Goal: Task Accomplishment & Management: Manage account settings

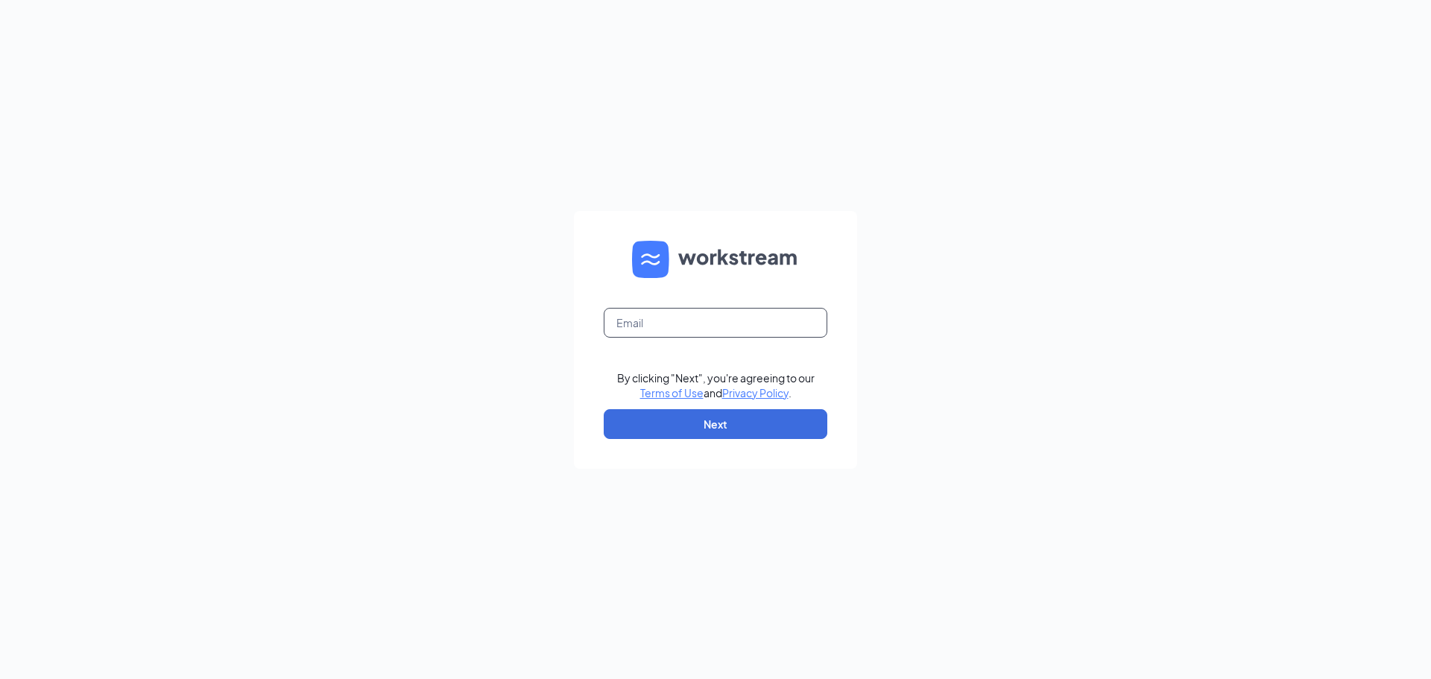
click at [710, 327] on input "text" at bounding box center [716, 323] width 224 height 30
type input "[EMAIL_ADDRESS][DOMAIN_NAME]"
click at [748, 429] on button "Next" at bounding box center [716, 424] width 224 height 30
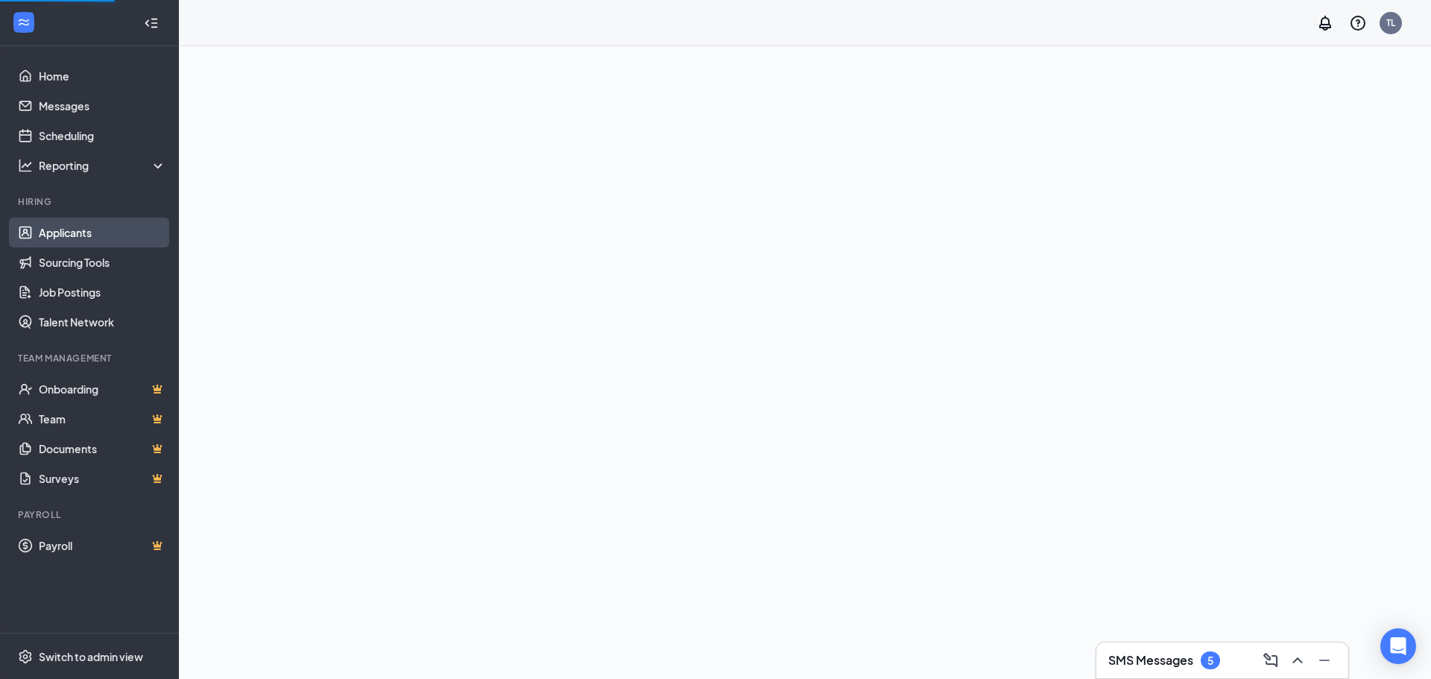
click at [92, 225] on link "Applicants" at bounding box center [102, 233] width 127 height 30
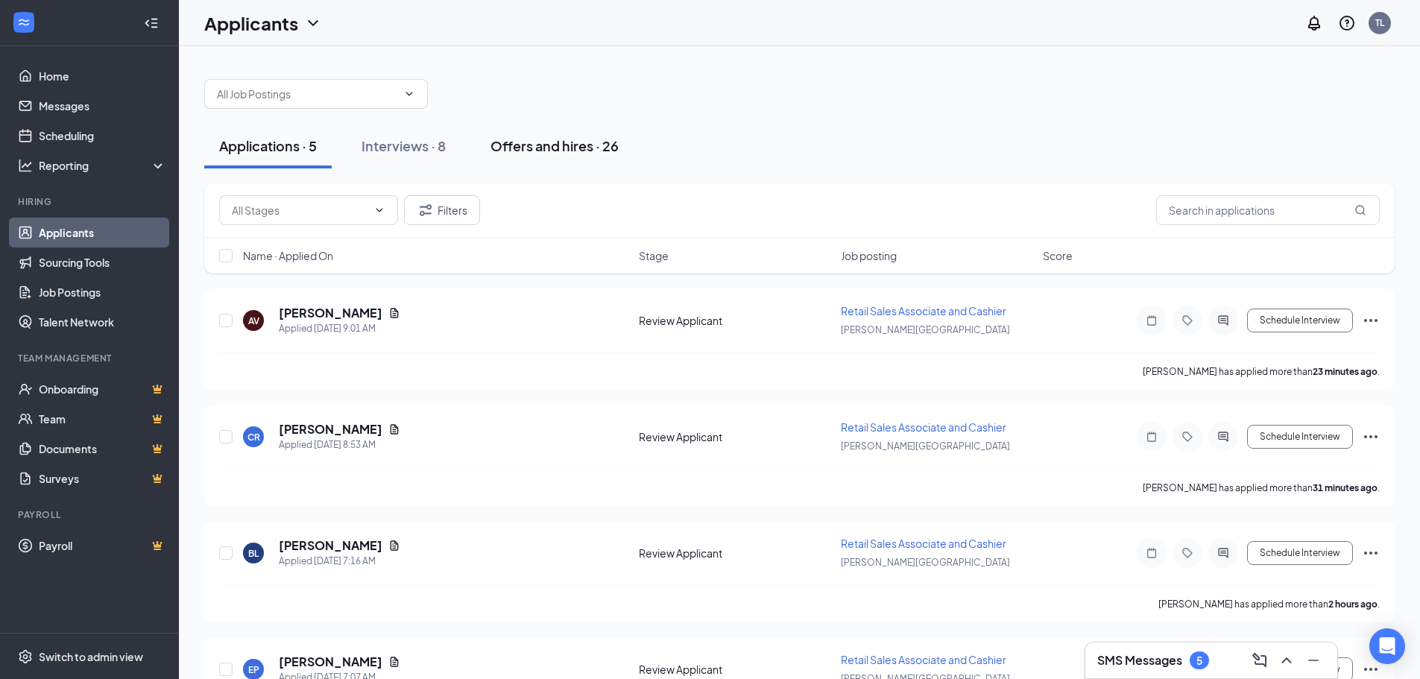
click at [521, 145] on div "Offers and hires · 26" at bounding box center [554, 145] width 128 height 19
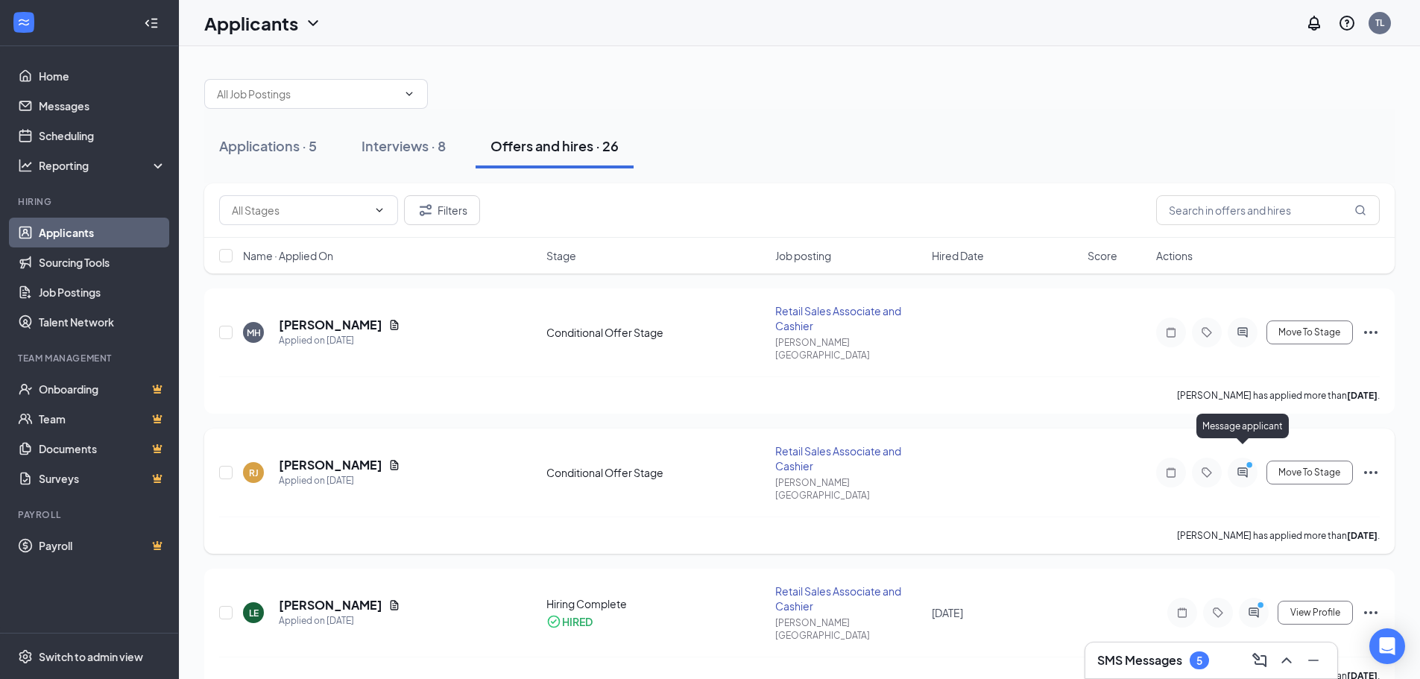
click at [1246, 461] on circle "PrimaryDot" at bounding box center [1248, 464] width 7 height 7
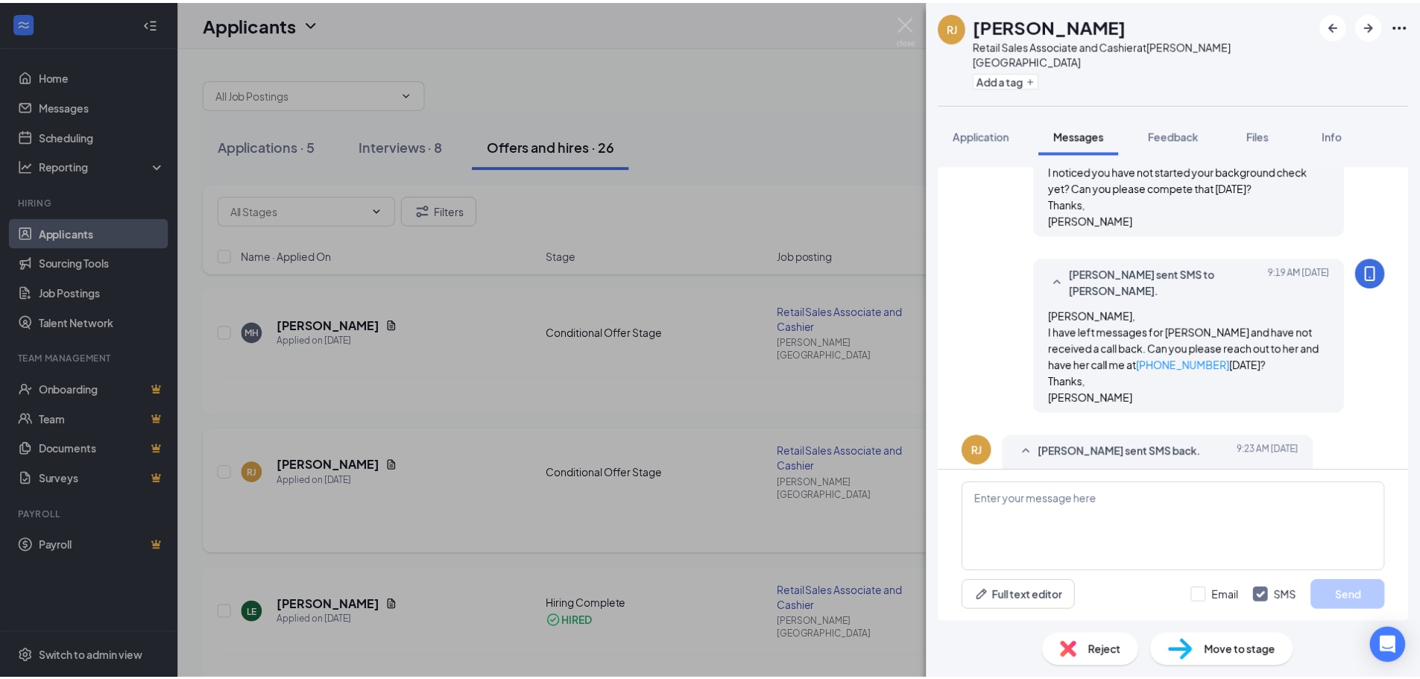
scroll to position [471, 0]
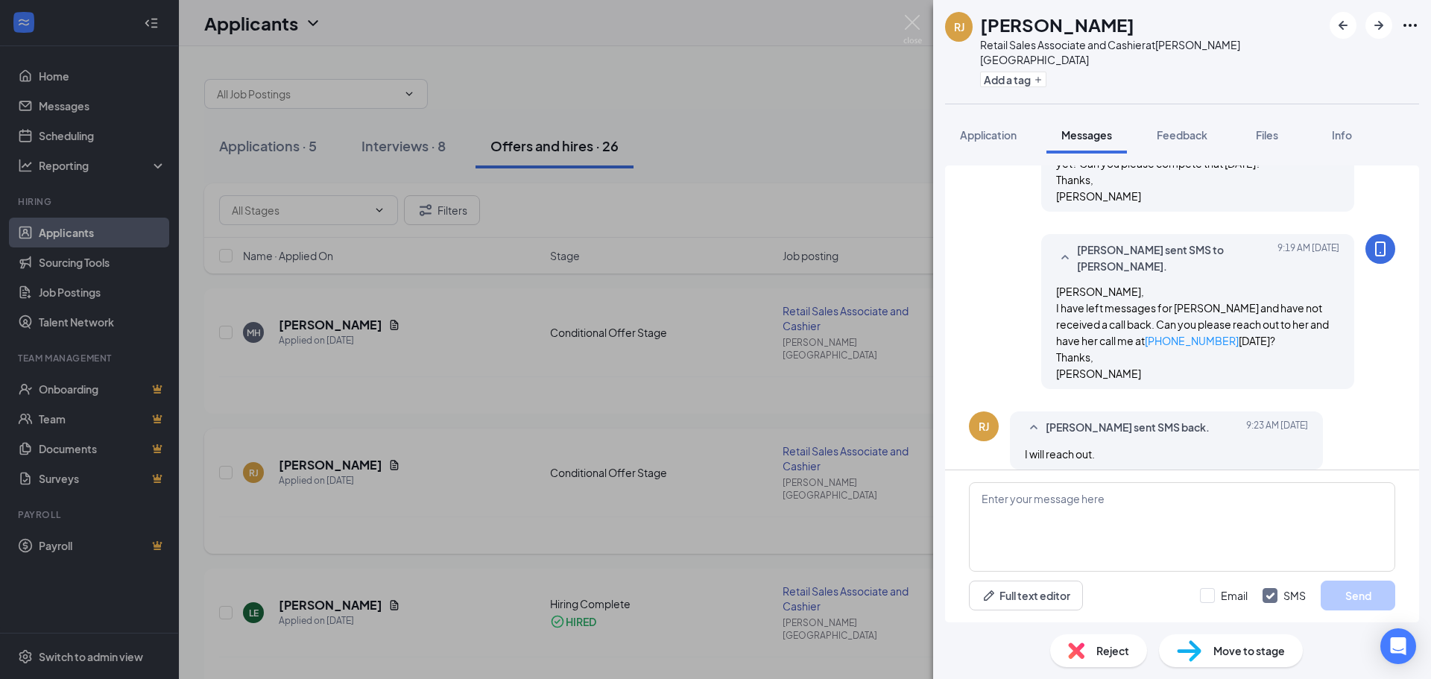
click at [819, 117] on div "[PERSON_NAME] [PERSON_NAME] Retail Sales Associate and Cashier at [PERSON_NAME]…" at bounding box center [715, 339] width 1431 height 679
